Goal: Navigation & Orientation: Find specific page/section

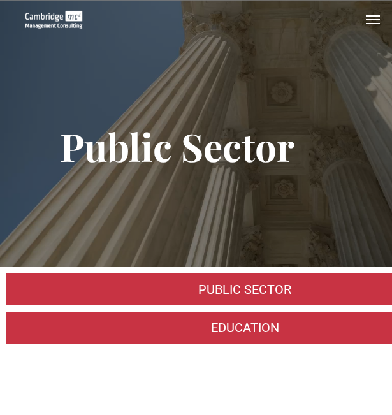
scroll to position [4370, 0]
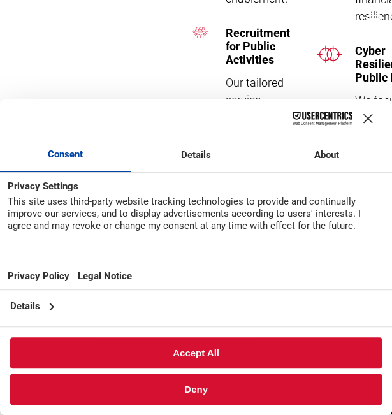
click at [364, 117] on div "Close Layer" at bounding box center [368, 119] width 18 height 18
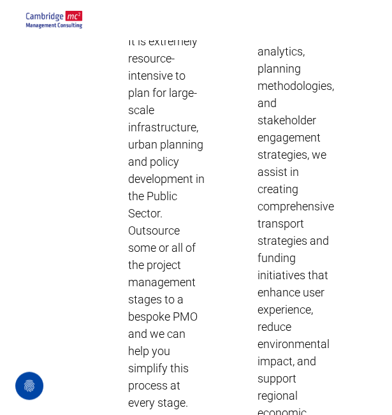
scroll to position [4752, 98]
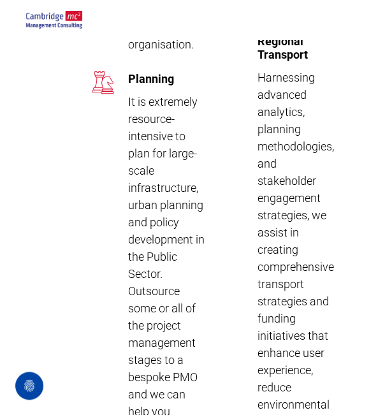
click at [65, 20] on img at bounding box center [54, 20] width 57 height 18
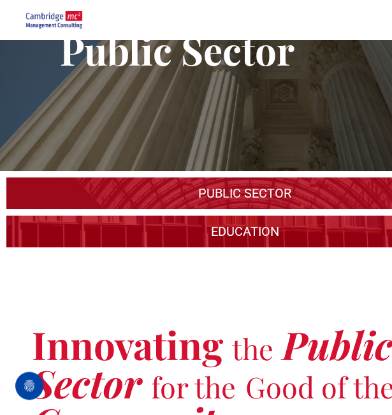
scroll to position [0, 0]
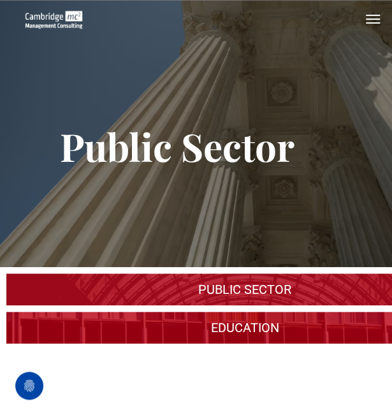
click at [292, 291] on link "A large mall with arched glass roof" at bounding box center [245, 290] width 506 height 34
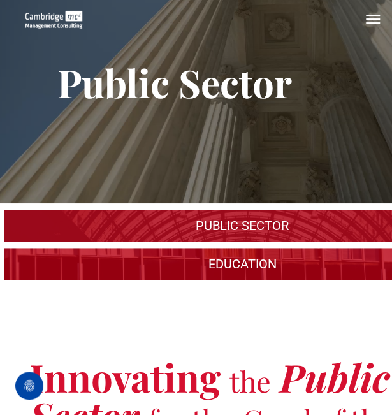
scroll to position [128, 3]
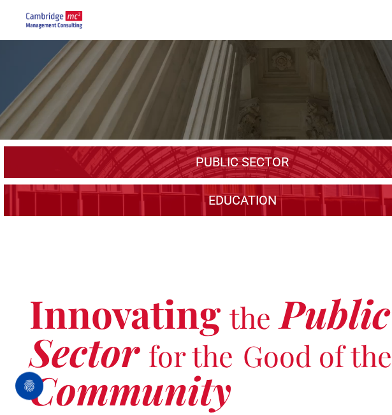
click at [157, 158] on link "A large mall with arched glass roof" at bounding box center [243, 162] width 506 height 34
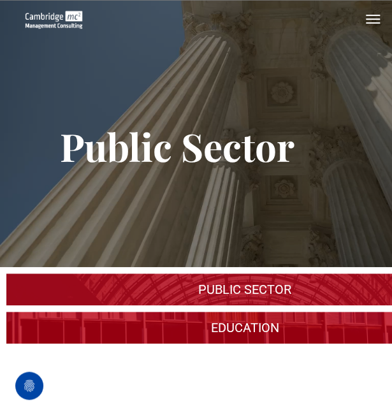
click at [379, 25] on button "menu" at bounding box center [373, 19] width 26 height 26
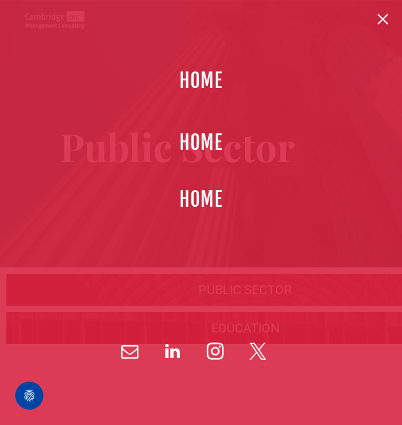
click at [200, 82] on span "HOME" at bounding box center [201, 80] width 44 height 29
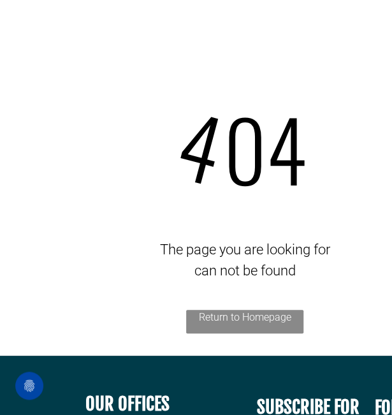
click at [229, 321] on link "Return to Homepage" at bounding box center [244, 322] width 117 height 24
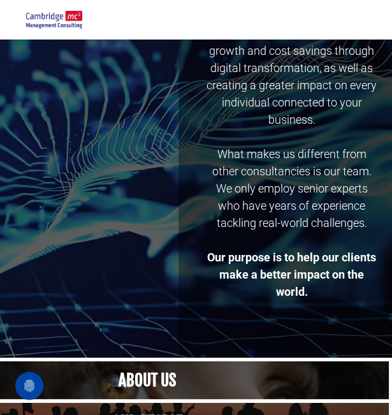
scroll to position [383, 98]
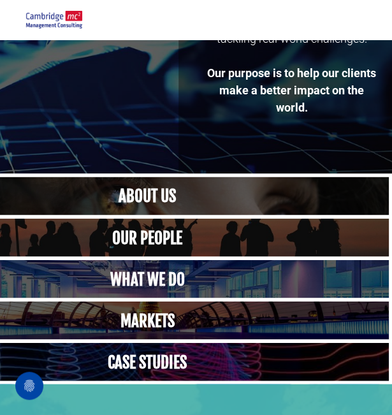
click at [134, 242] on link "A crowd in silhouette at sunset, on a rise or lookout point" at bounding box center [147, 237] width 512 height 41
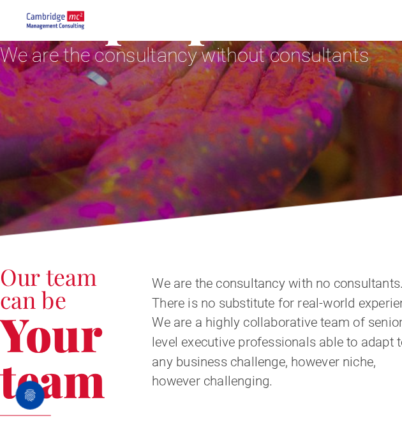
scroll to position [0, 26]
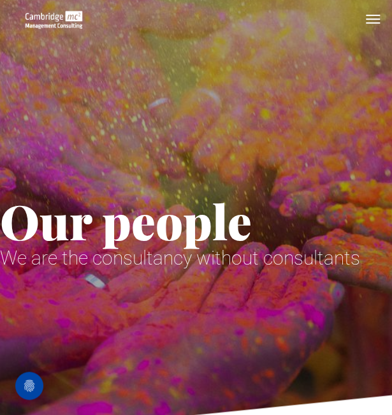
click at [372, 17] on button "menu" at bounding box center [373, 19] width 26 height 26
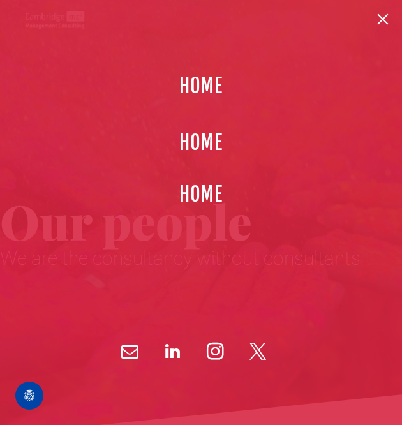
click at [206, 201] on span "HOME" at bounding box center [201, 194] width 44 height 29
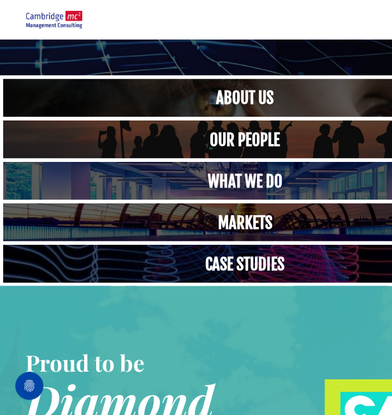
scroll to position [510, 0]
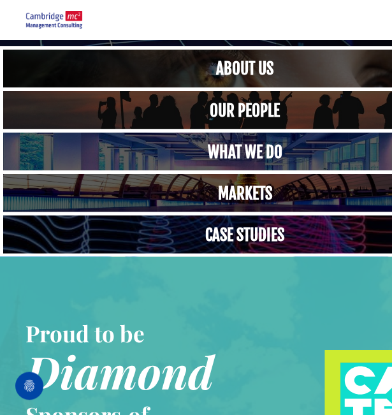
click at [250, 233] on link at bounding box center [245, 234] width 512 height 41
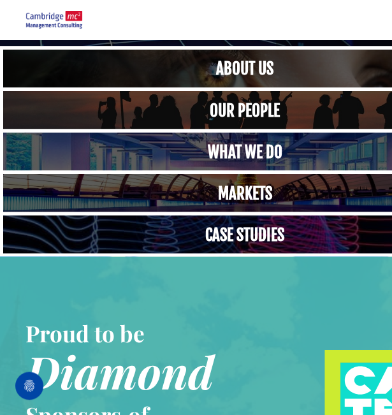
click at [186, 150] on link "A yoga teacher lifting his whole body off the ground in the peacock pose" at bounding box center [245, 151] width 512 height 41
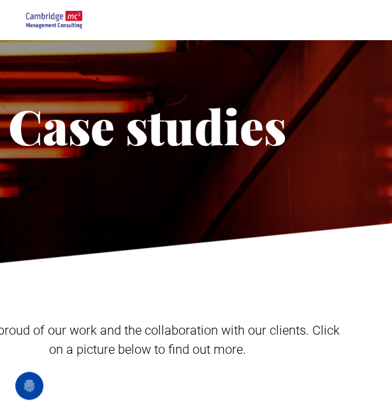
scroll to position [0, 98]
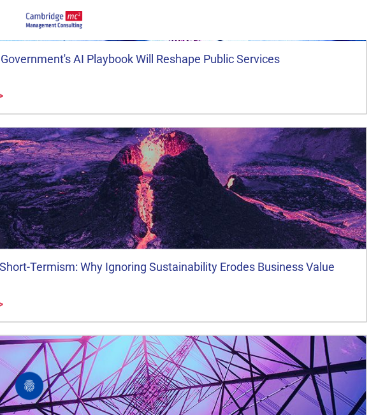
scroll to position [7207, 98]
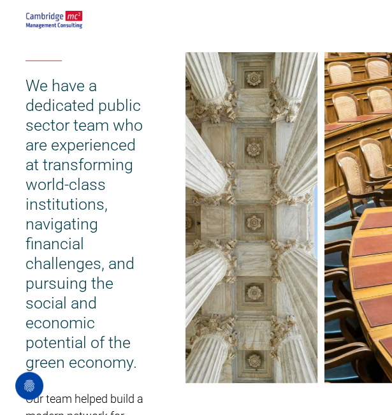
scroll to position [893, 0]
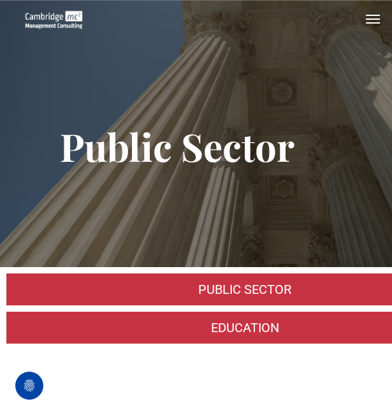
scroll to position [4370, 0]
